Goal: Task Accomplishment & Management: Use online tool/utility

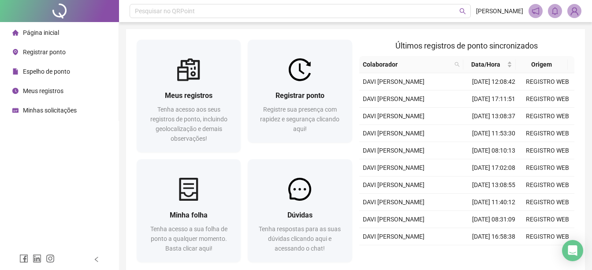
click at [37, 145] on div "Página inicial Registrar ponto Espelho de ponto Meus registros Minhas solicitaç…" at bounding box center [59, 124] width 119 height 249
click at [30, 52] on span "Registrar ponto" at bounding box center [44, 51] width 43 height 7
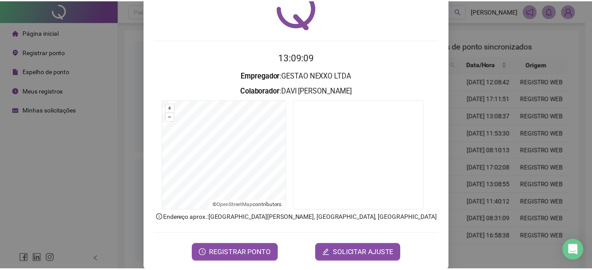
scroll to position [44, 0]
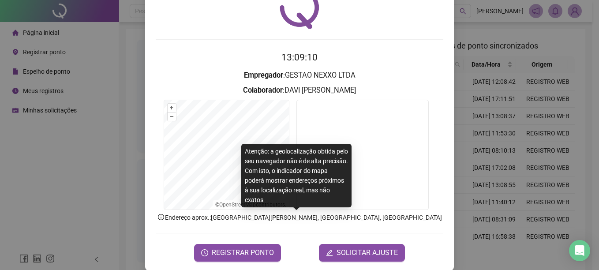
click at [220, 242] on form "13:09:10 Empregador : GESTAO NEXXO LTDA Colaborador : [PERSON_NAME] + – ⇧ › © O…" at bounding box center [299, 155] width 287 height 211
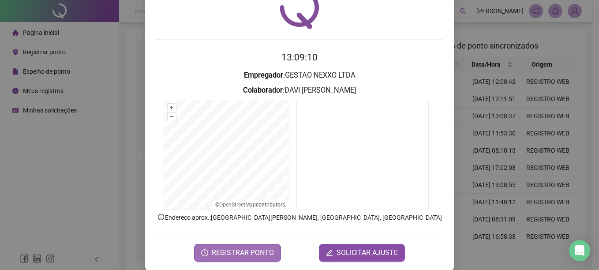
click at [221, 253] on span "REGISTRAR PONTO" at bounding box center [243, 252] width 62 height 11
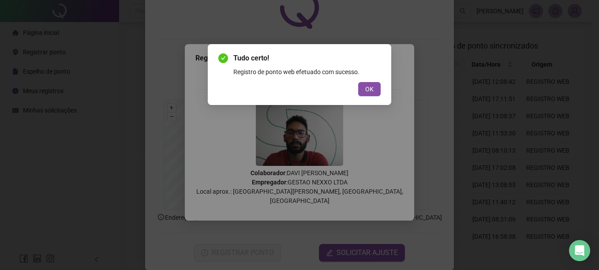
click at [383, 87] on div "Tudo certo! Registro de ponto web efetuado com sucesso. OK" at bounding box center [299, 74] width 183 height 61
click at [373, 94] on button "OK" at bounding box center [369, 89] width 22 height 14
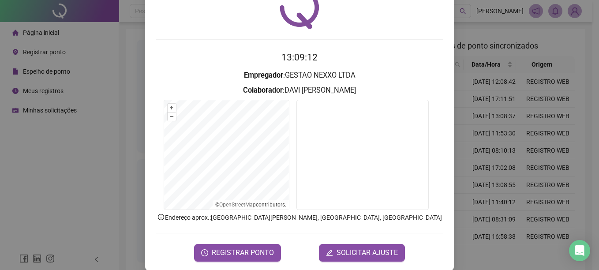
click at [481, 127] on div "Registro de ponto web 13:09:12 Empregador : GESTAO NEXXO LTDA Colaborador : [PE…" at bounding box center [299, 135] width 599 height 270
